Goal: Task Accomplishment & Management: Use online tool/utility

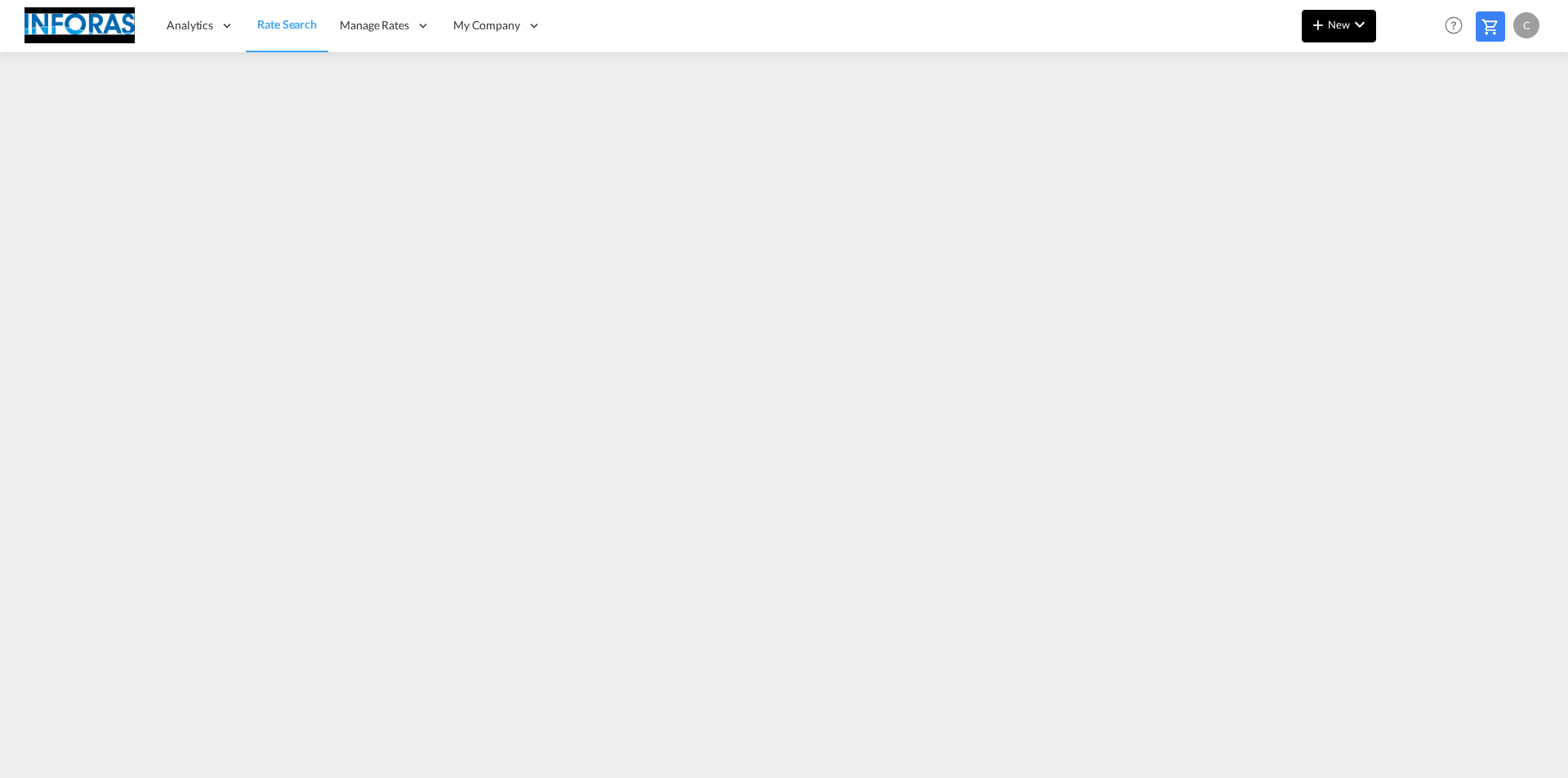
click at [1354, 22] on md-icon "icon-chevron-down" at bounding box center [1359, 24] width 20 height 20
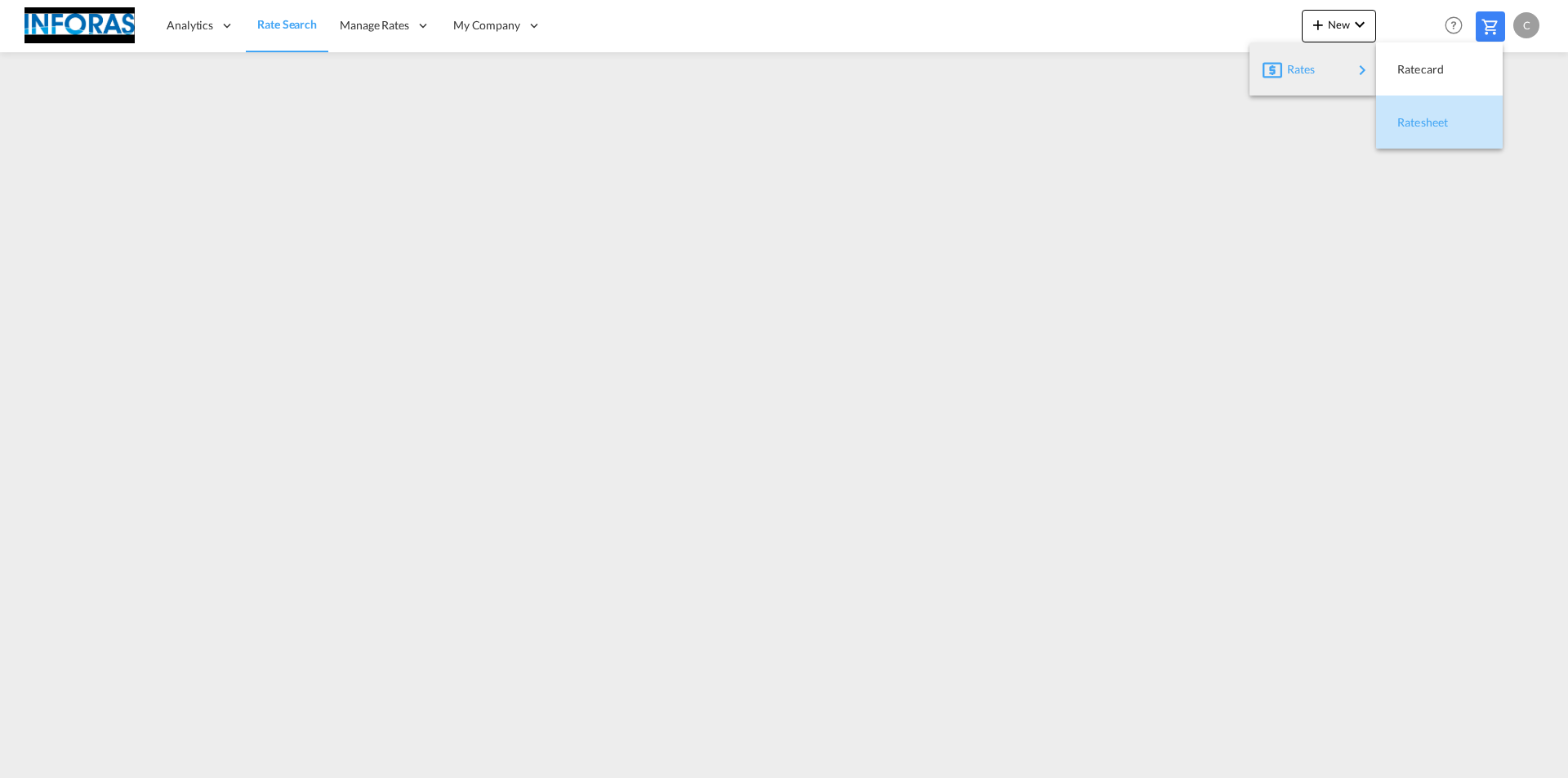
click at [1415, 117] on span "Ratesheet" at bounding box center [1406, 122] width 18 height 33
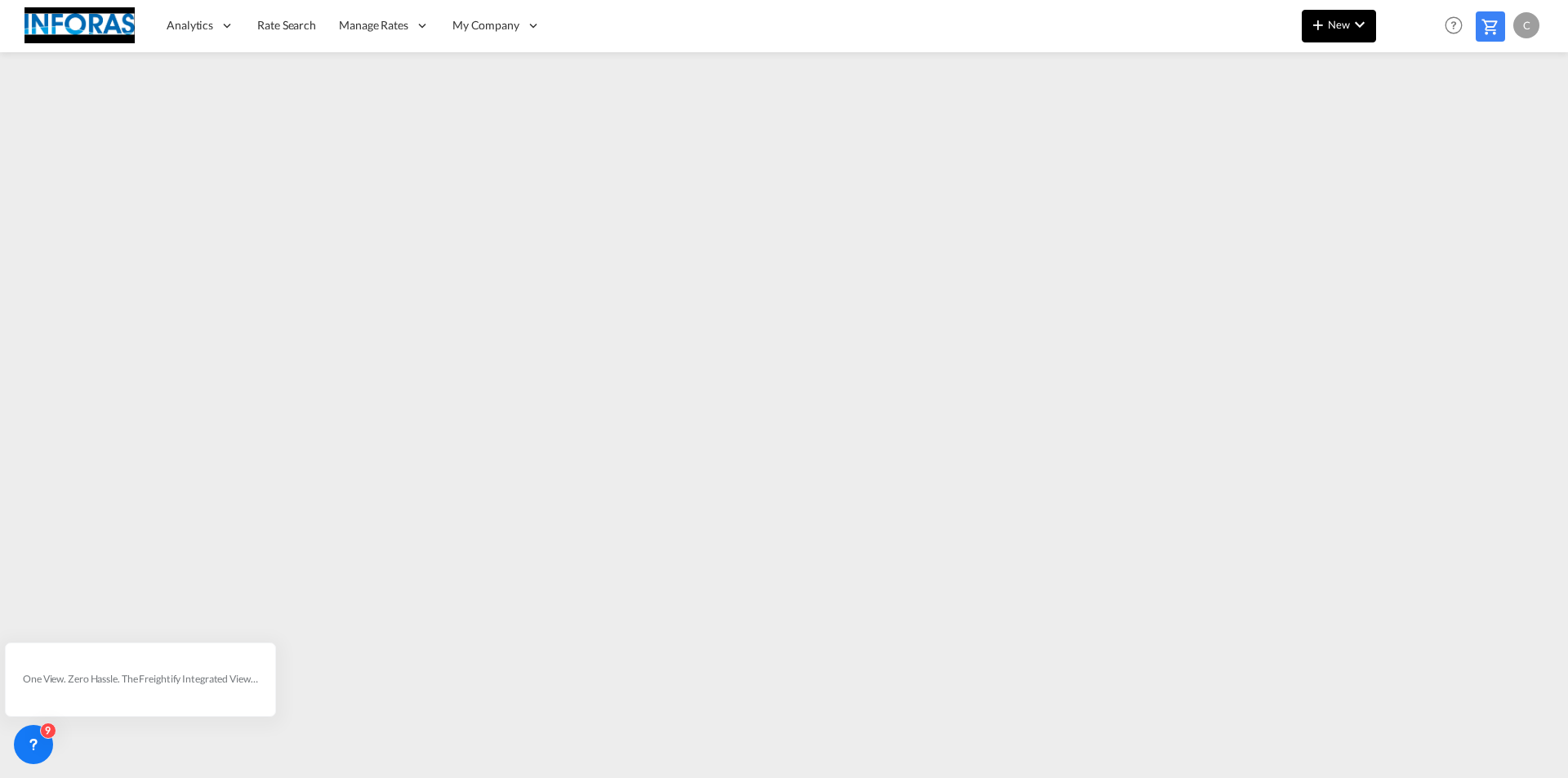
click at [1323, 31] on md-icon "icon-plus 400-fg" at bounding box center [1318, 24] width 20 height 20
click at [1415, 119] on span "Ratesheet" at bounding box center [1406, 122] width 18 height 33
